Goal: Book appointment/travel/reservation

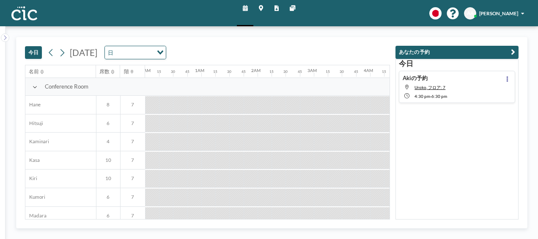
scroll to position [0, 742]
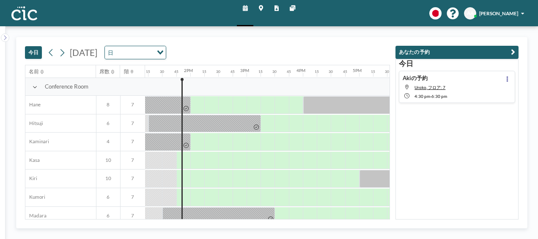
click at [261, 7] on icon at bounding box center [261, 7] width 4 height 5
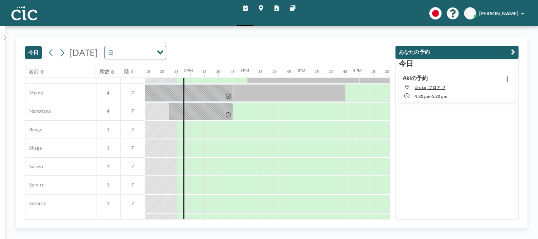
scroll to position [348, 742]
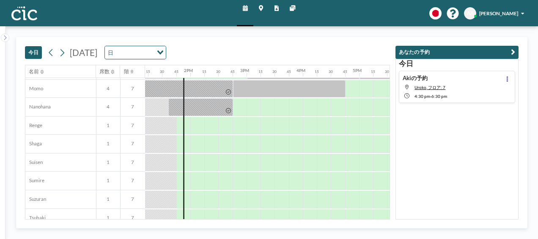
click at [259, 7] on icon at bounding box center [261, 7] width 4 height 5
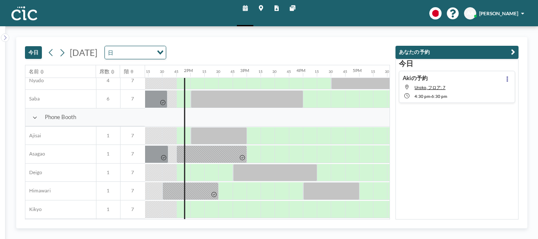
scroll to position [173, 742]
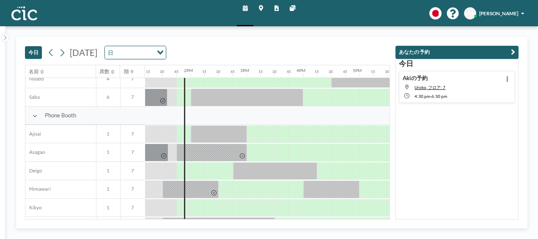
click at [259, 9] on icon at bounding box center [261, 7] width 4 height 5
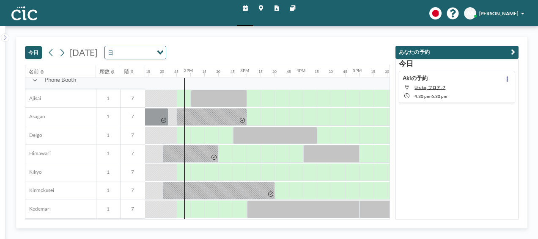
scroll to position [211, 742]
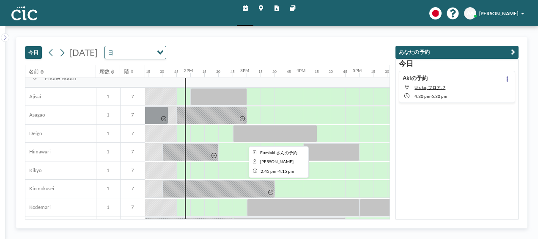
click at [239, 130] on div at bounding box center [275, 134] width 85 height 18
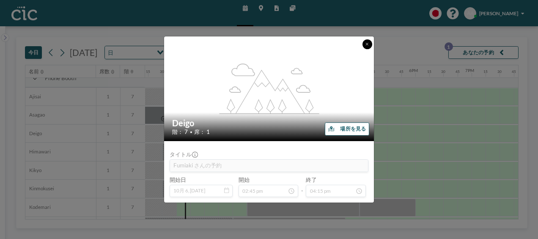
click at [366, 43] on icon at bounding box center [366, 44] width 3 height 4
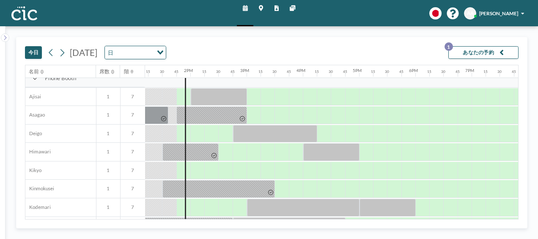
click at [261, 7] on icon at bounding box center [261, 7] width 4 height 5
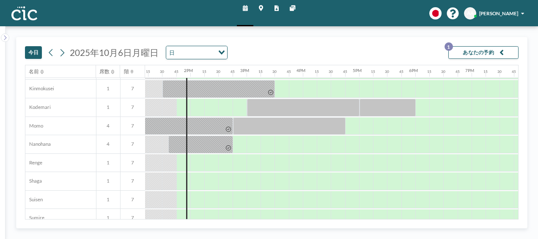
scroll to position [319, 742]
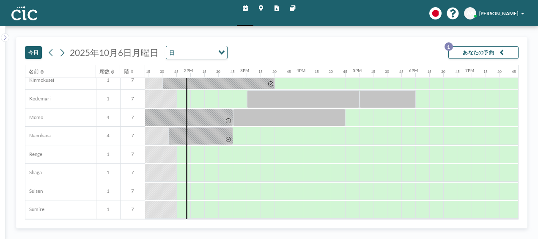
click at [261, 5] on icon at bounding box center [261, 7] width 4 height 5
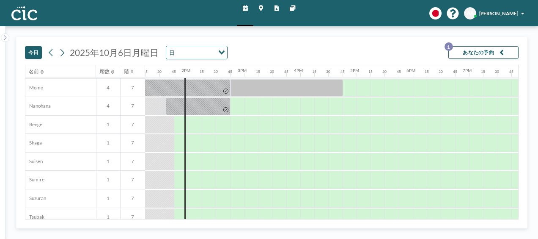
scroll to position [351, 745]
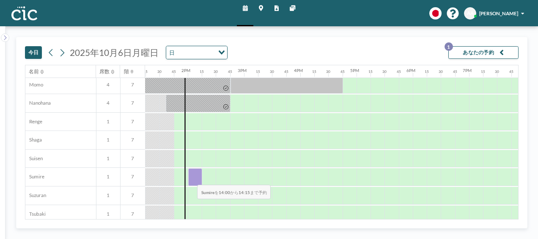
click at [191, 178] on div at bounding box center [195, 177] width 14 height 18
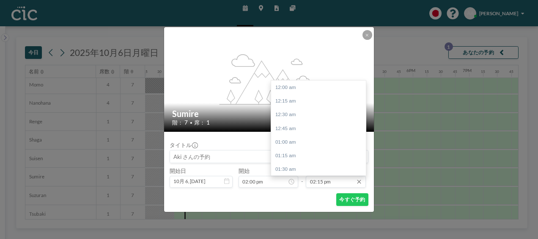
scroll to position [779, 0]
click at [299, 165] on div "03:45 pm" at bounding box center [320, 169] width 99 height 14
type input "03:45 pm"
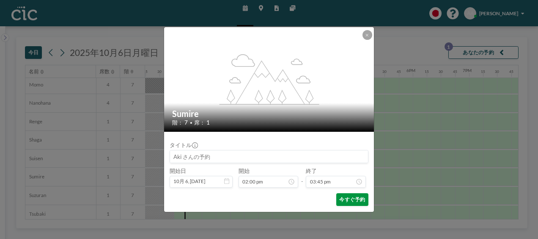
scroll to position [861, 0]
click at [362, 198] on button "今すぐ予約" at bounding box center [352, 199] width 32 height 13
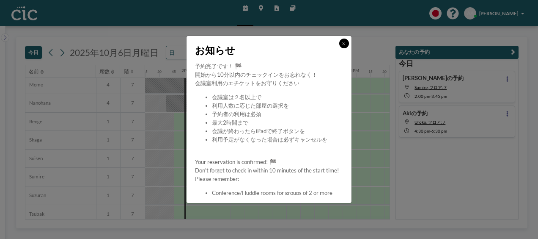
click at [342, 42] on icon at bounding box center [343, 43] width 3 height 4
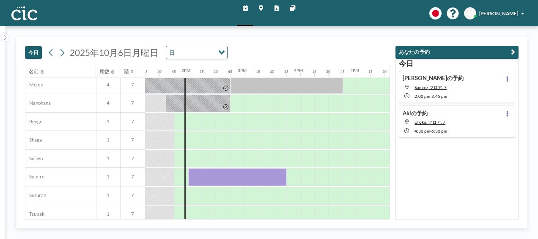
click at [427, 182] on div "[DATE] [PERSON_NAME]の予約 Sumire, フロア: 7 2:00 PM - 3:45 PM [PERSON_NAME]の予約 Uroko…" at bounding box center [456, 139] width 123 height 161
